Goal: Task Accomplishment & Management: Manage account settings

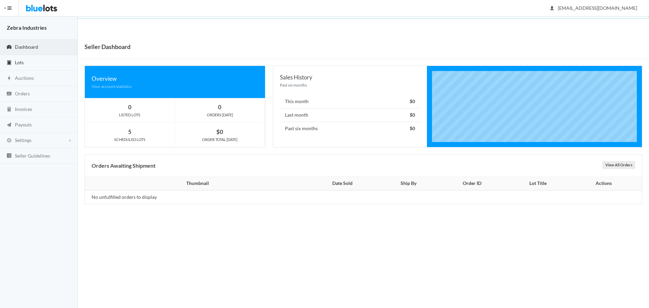
click at [19, 61] on span "Lots" at bounding box center [19, 63] width 9 height 6
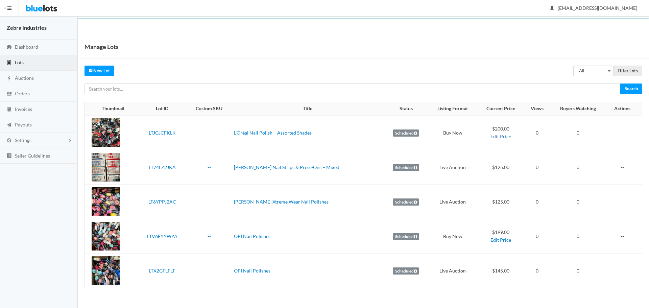
click at [495, 138] on link "Edit Price" at bounding box center [501, 137] width 21 height 6
type input "LTJGJCFKLK"
type input "L’Oréal Nail Polish – Assorted Shades"
type input "200"
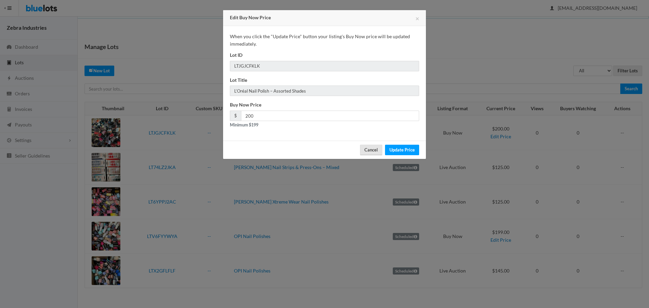
click at [371, 148] on button "Cancel" at bounding box center [371, 150] width 22 height 10
